Goal: Information Seeking & Learning: Learn about a topic

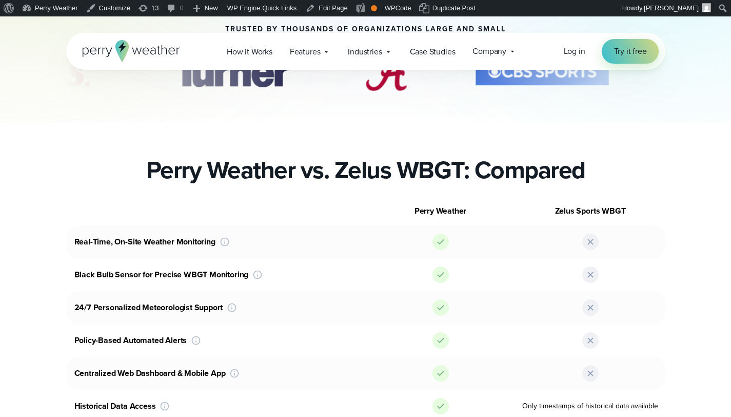
scroll to position [288, 0]
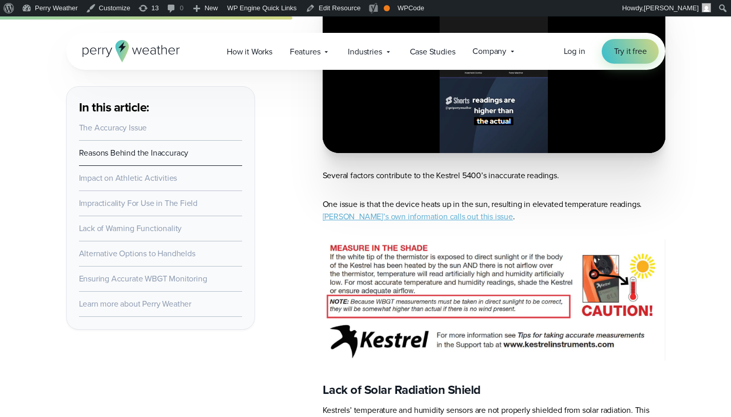
scroll to position [899, 0]
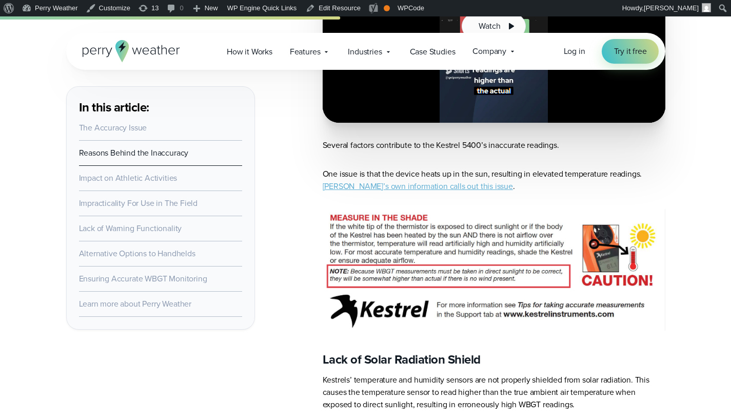
click at [100, 179] on link "Impact on Athletic Activities" at bounding box center [128, 178] width 99 height 12
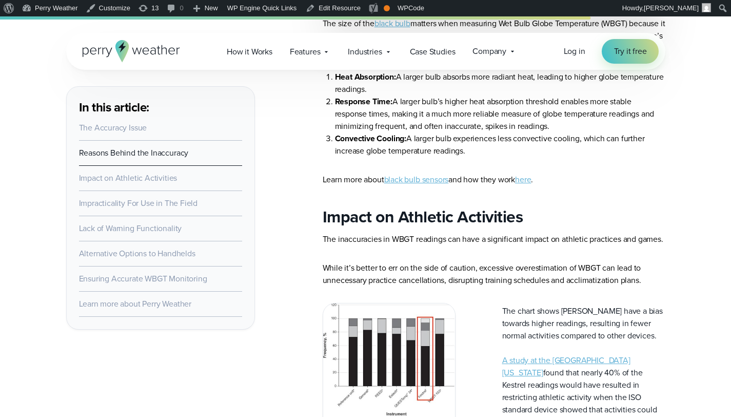
click at [128, 205] on link "Impracticality For Use in The Field" at bounding box center [138, 203] width 119 height 12
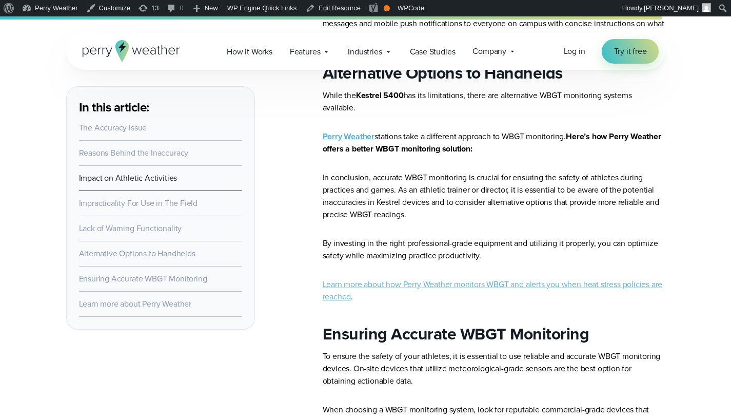
scroll to position [3536, 0]
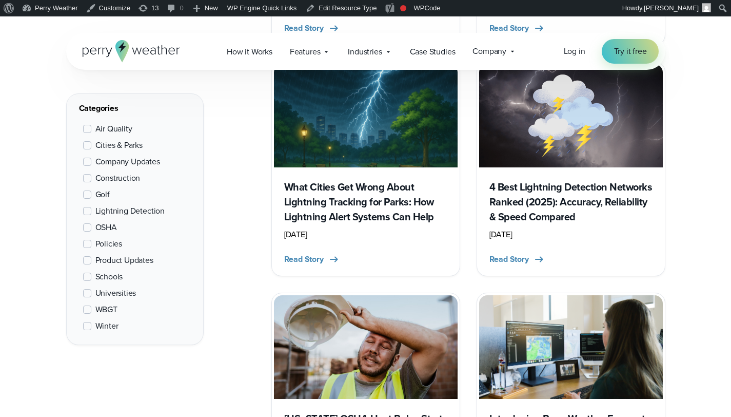
scroll to position [896, 0]
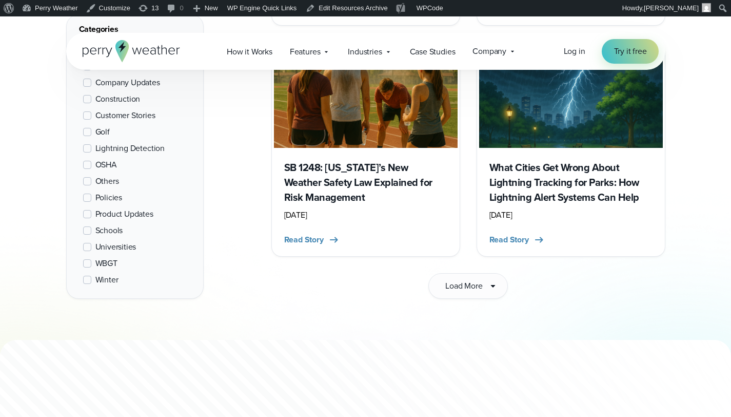
scroll to position [1663, 0]
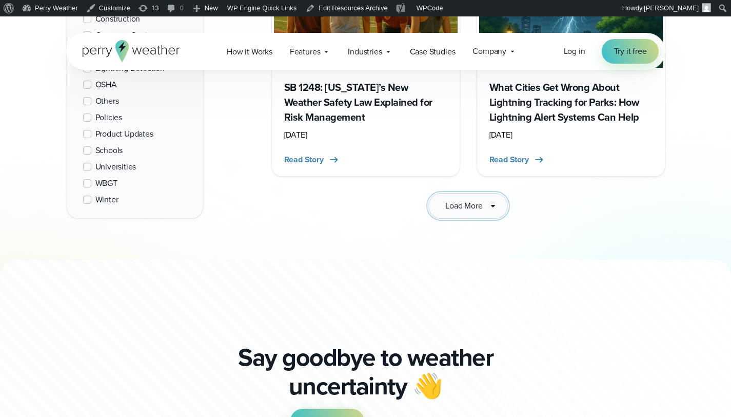
click at [448, 201] on span "Load More" at bounding box center [463, 206] width 37 height 12
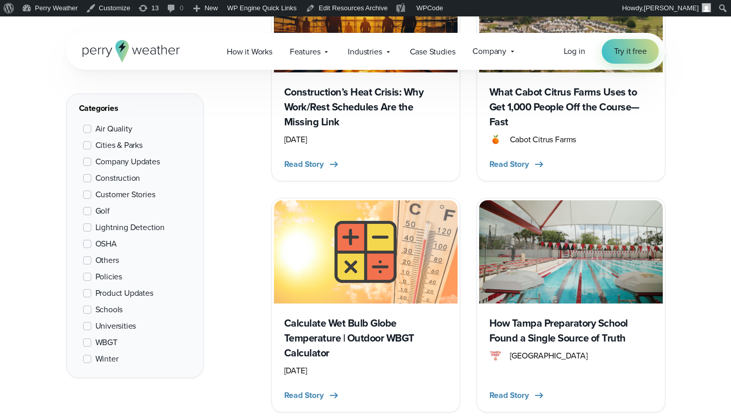
scroll to position [1258, 0]
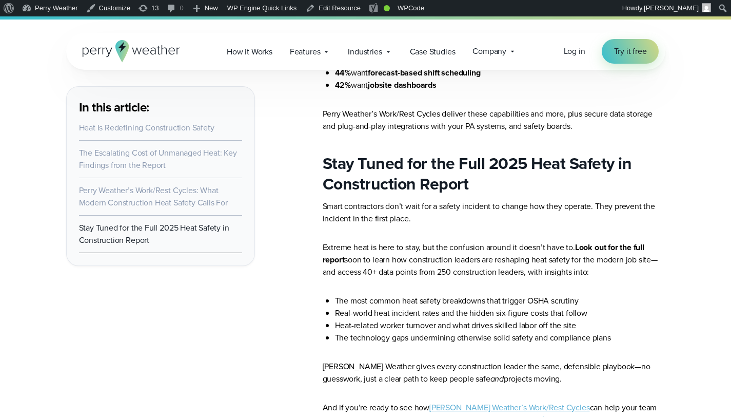
scroll to position [8220, 0]
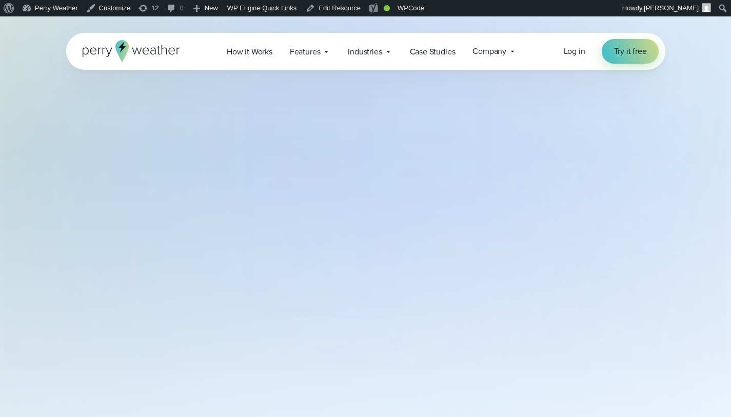
select select "***"
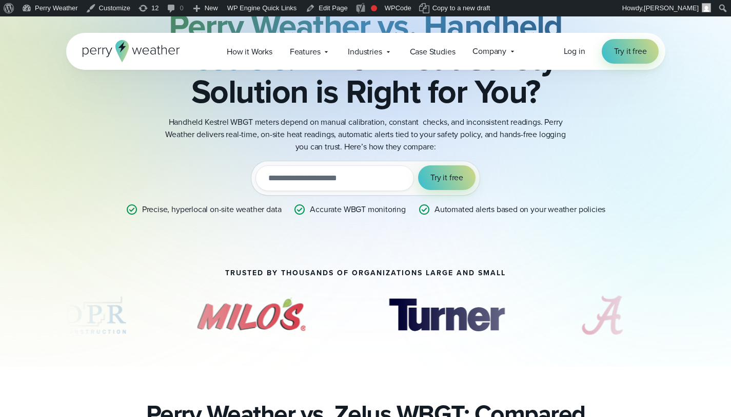
scroll to position [267, 0]
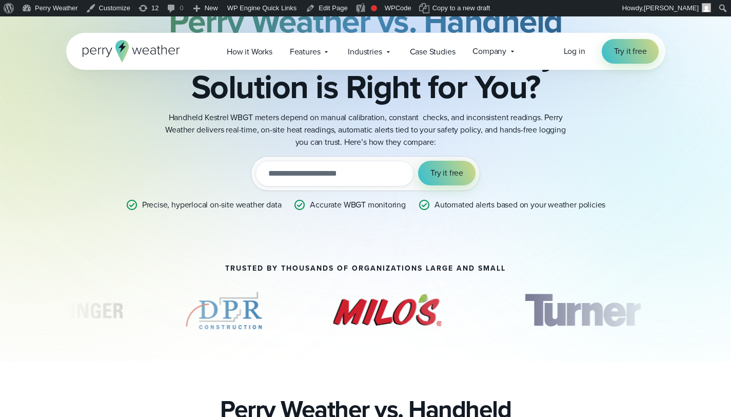
scroll to position [90, 0]
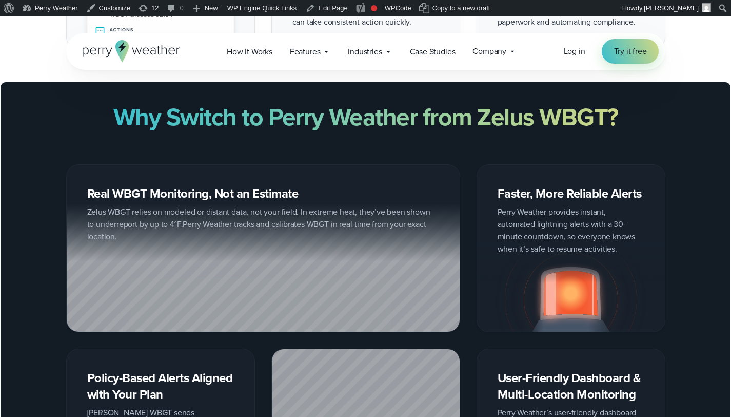
scroll to position [1436, 0]
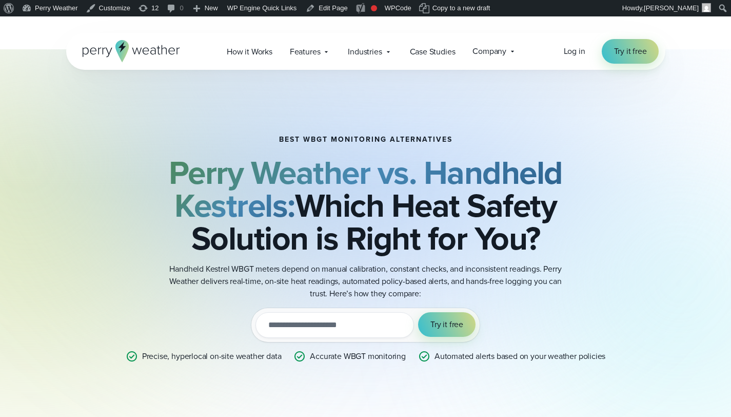
scroll to position [62, 0]
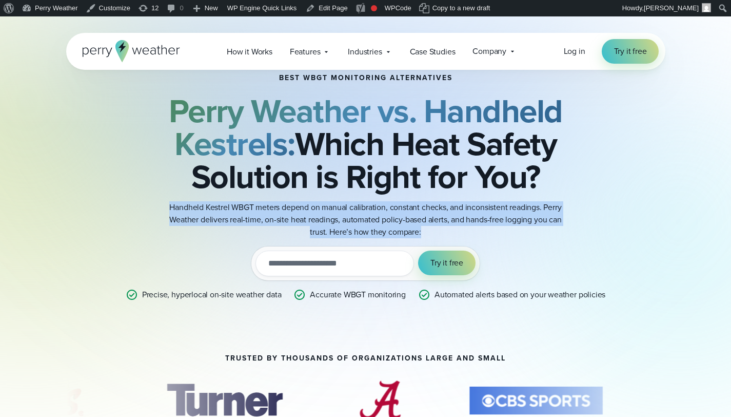
drag, startPoint x: 169, startPoint y: 205, endPoint x: 473, endPoint y: 222, distance: 304.8
click at [469, 230] on p "Handheld Kestrel WBGT meters depend on manual calibration, constant checks, and…" at bounding box center [366, 219] width 410 height 37
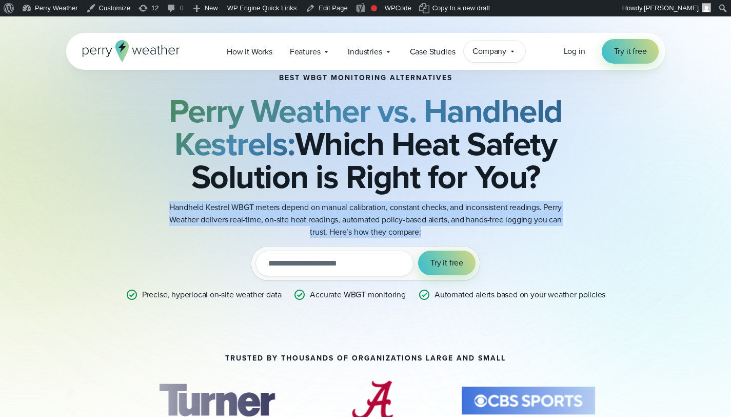
copy p "Handheld Kestrel WBGT meters depend on manual calibration, constant checks, and…"
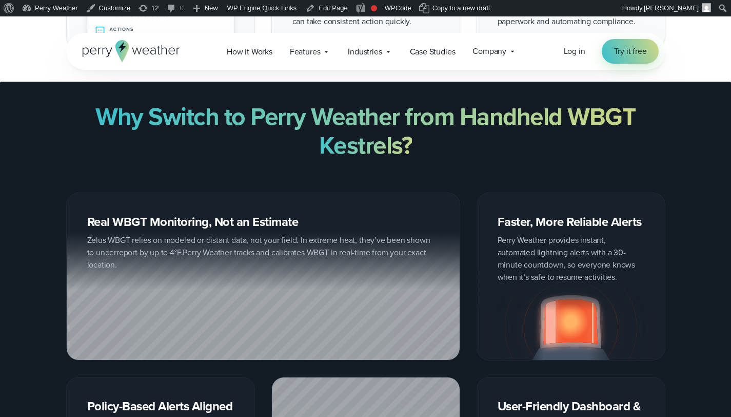
scroll to position [1443, 0]
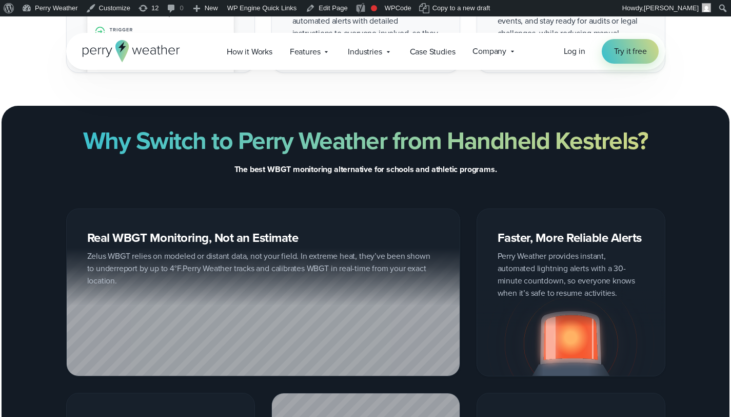
scroll to position [1443, 0]
